Goal: Information Seeking & Learning: Learn about a topic

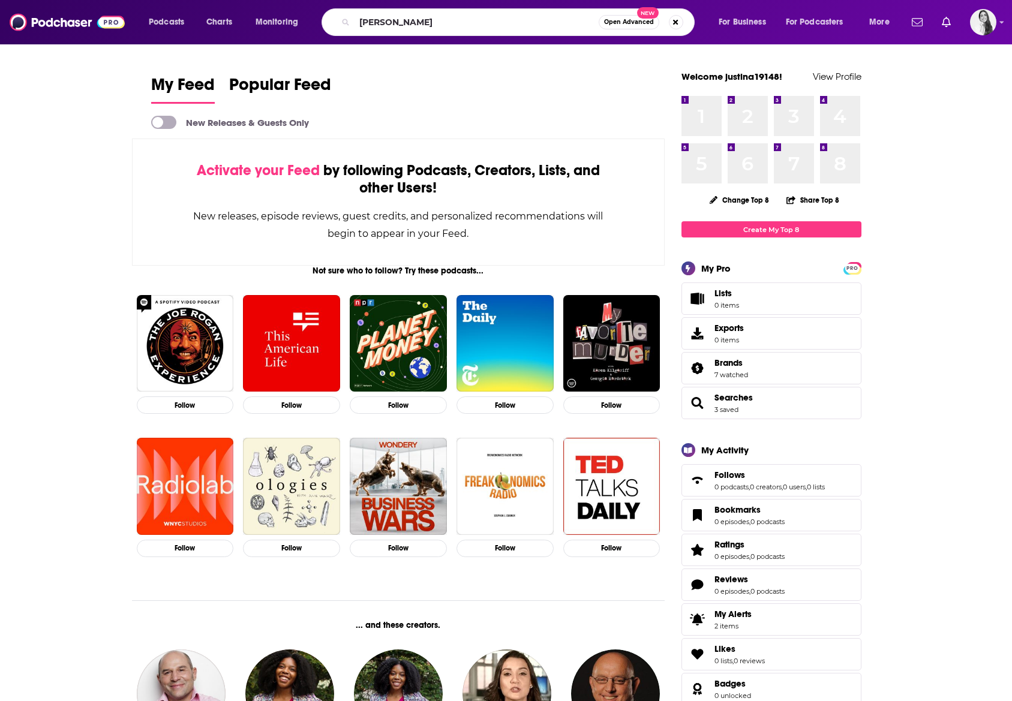
type input "[PERSON_NAME]"
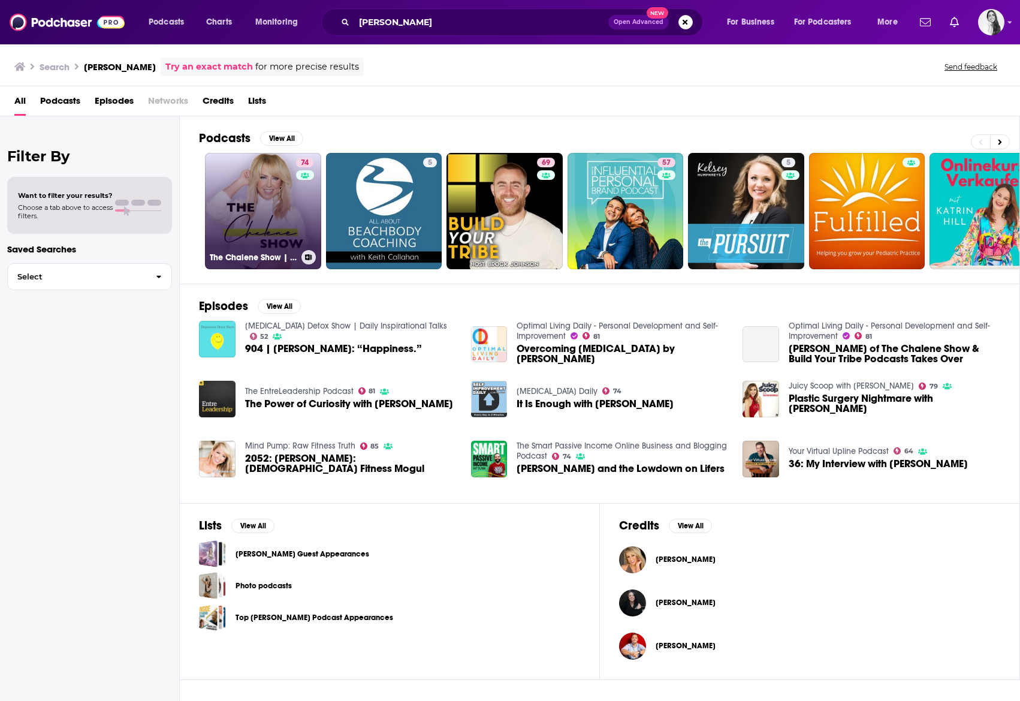
click at [251, 212] on link "74 The Chalene Show | Diet, Fitness & Life Balance" at bounding box center [263, 211] width 116 height 116
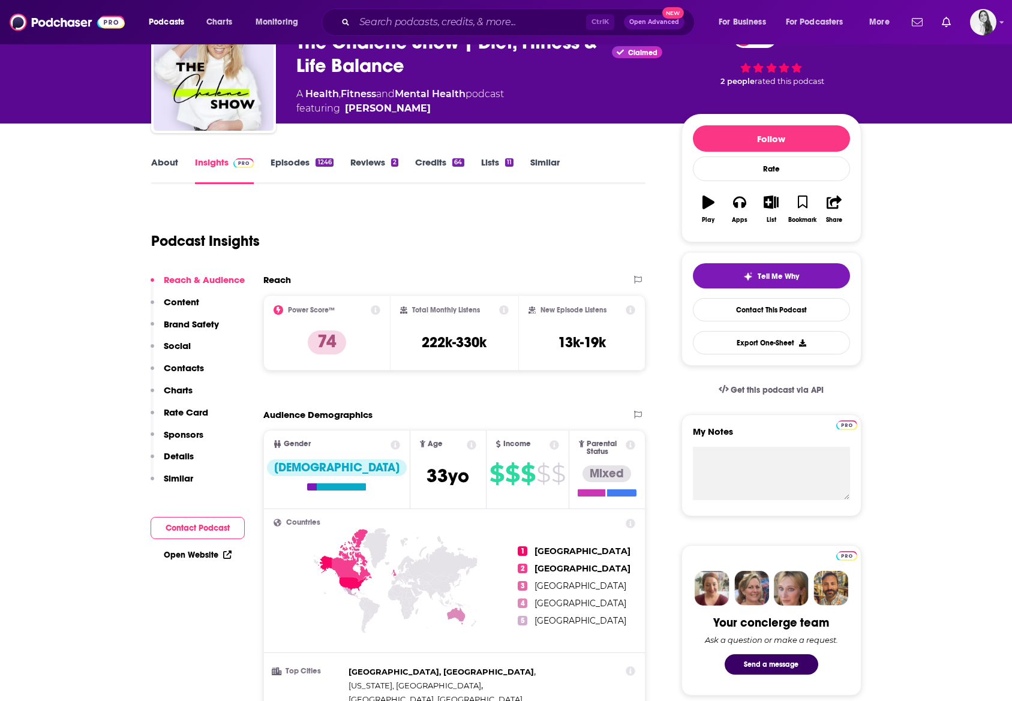
scroll to position [180, 0]
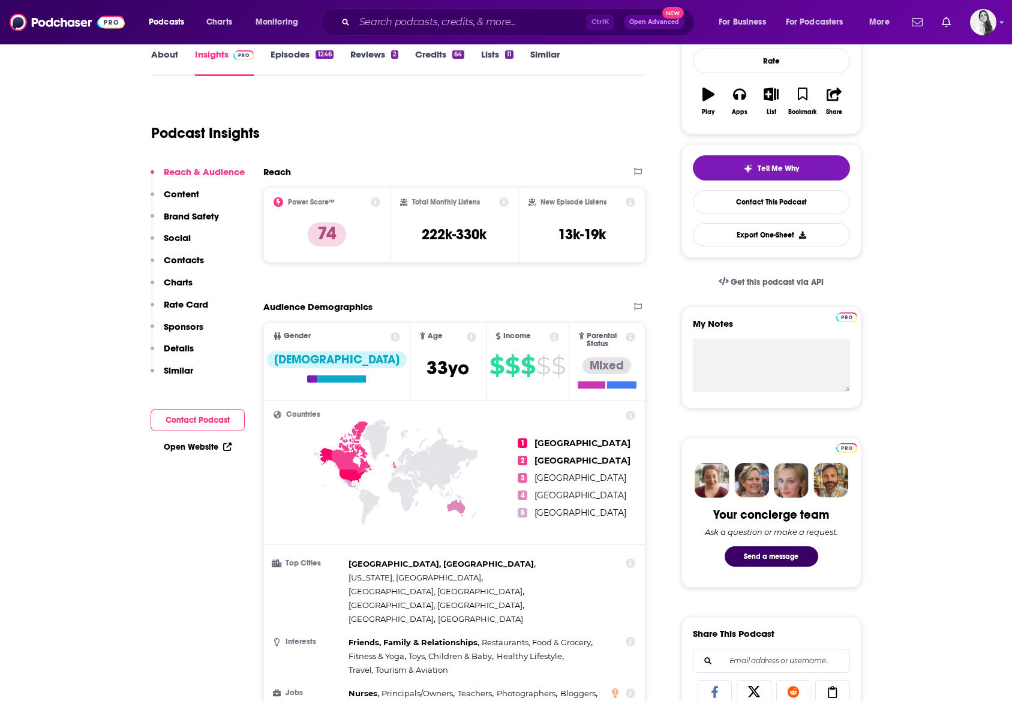
click at [630, 201] on icon at bounding box center [631, 202] width 10 height 10
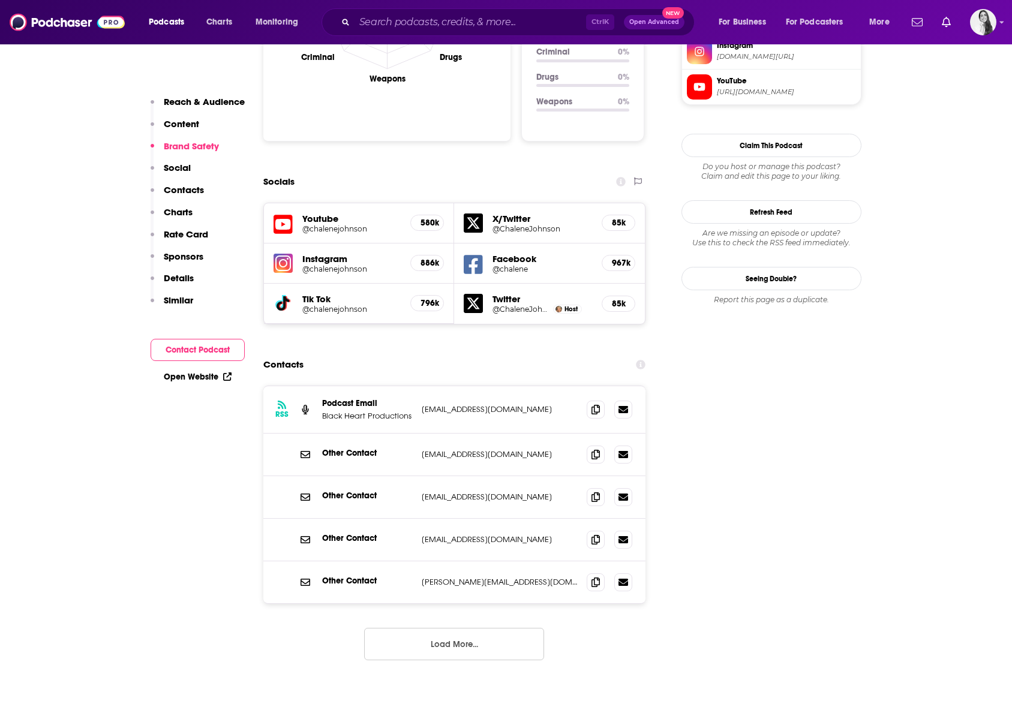
scroll to position [1499, 0]
